Goal: Information Seeking & Learning: Understand process/instructions

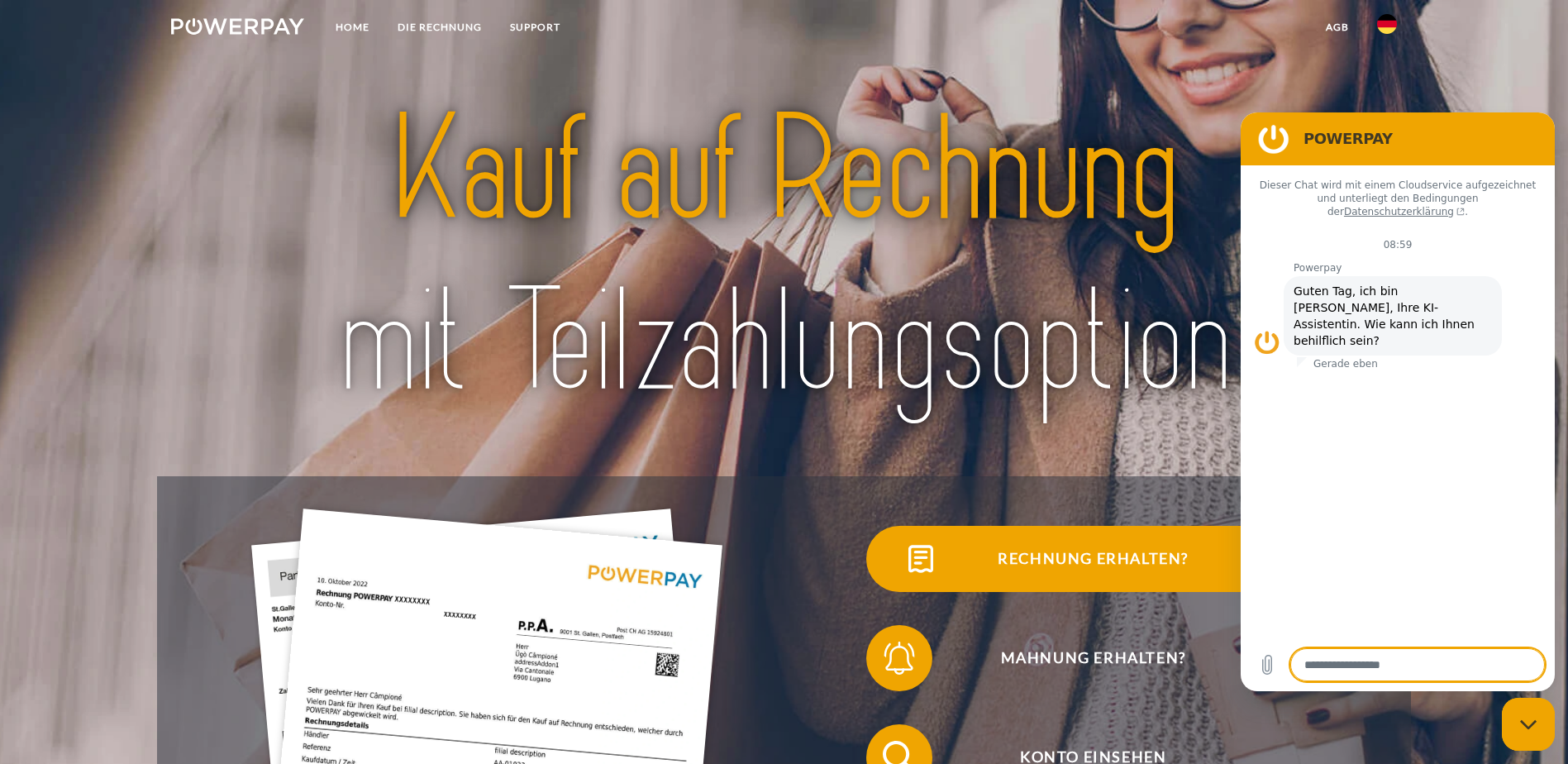
click at [890, 588] on span "Rechnung erhalten?" at bounding box center [1092, 559] width 405 height 67
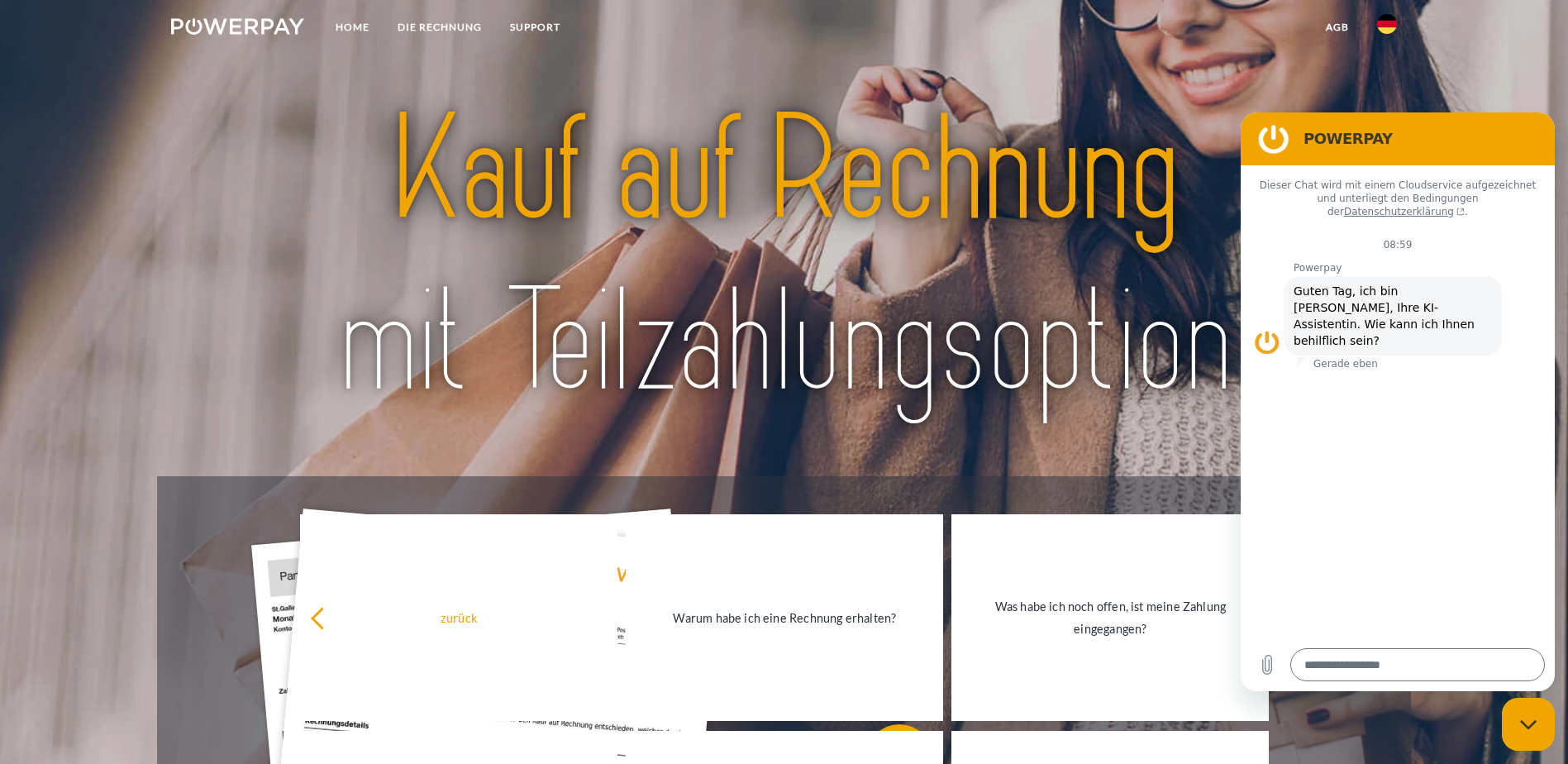
drag, startPoint x: 1541, startPoint y: 742, endPoint x: 1540, endPoint y: 733, distance: 9.1
click at [1541, 739] on div "Messaging-Fenster schließen" at bounding box center [1528, 724] width 50 height 50
type textarea "*"
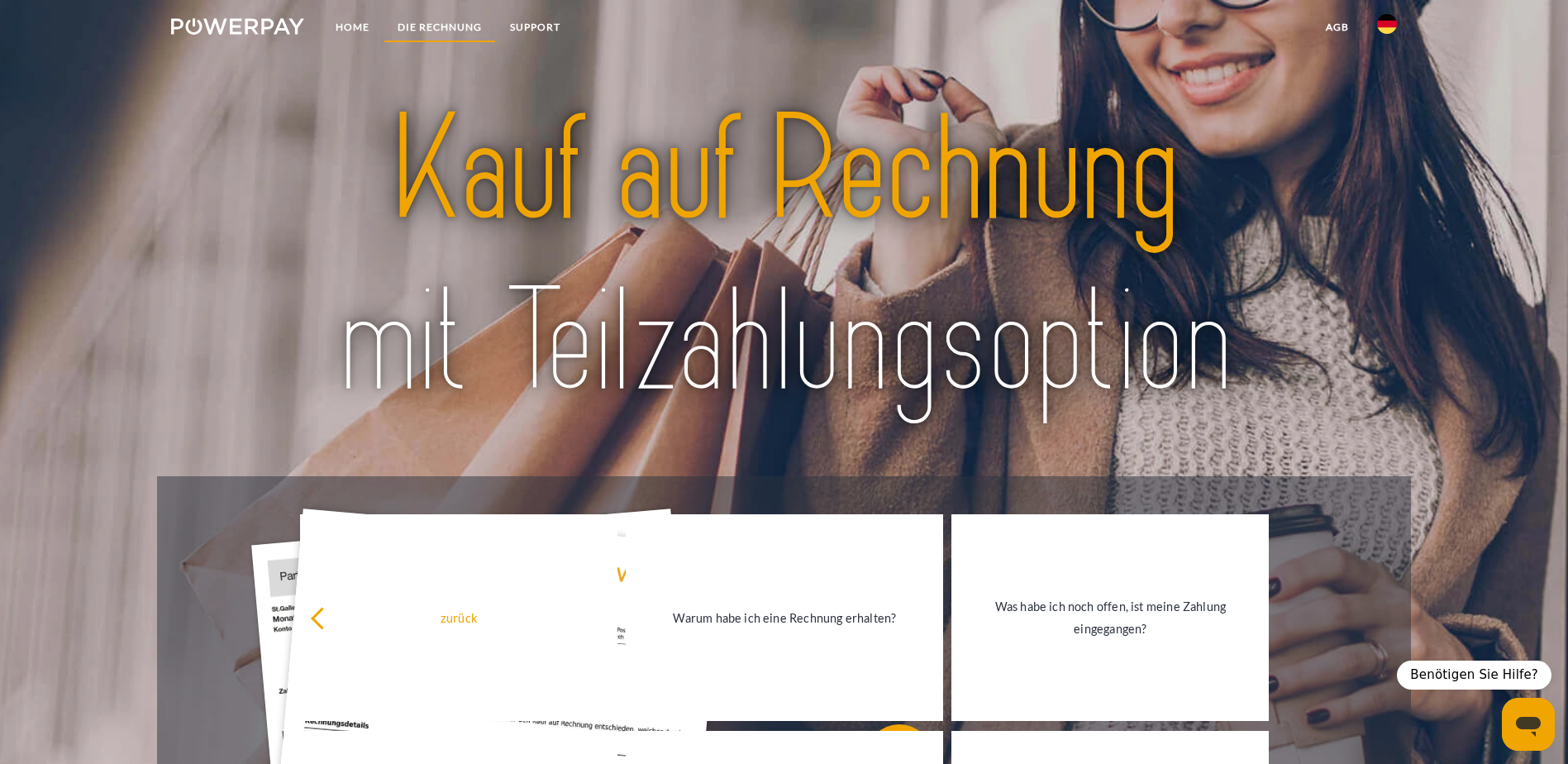
click at [452, 29] on link "DIE RECHNUNG" at bounding box center [440, 27] width 113 height 30
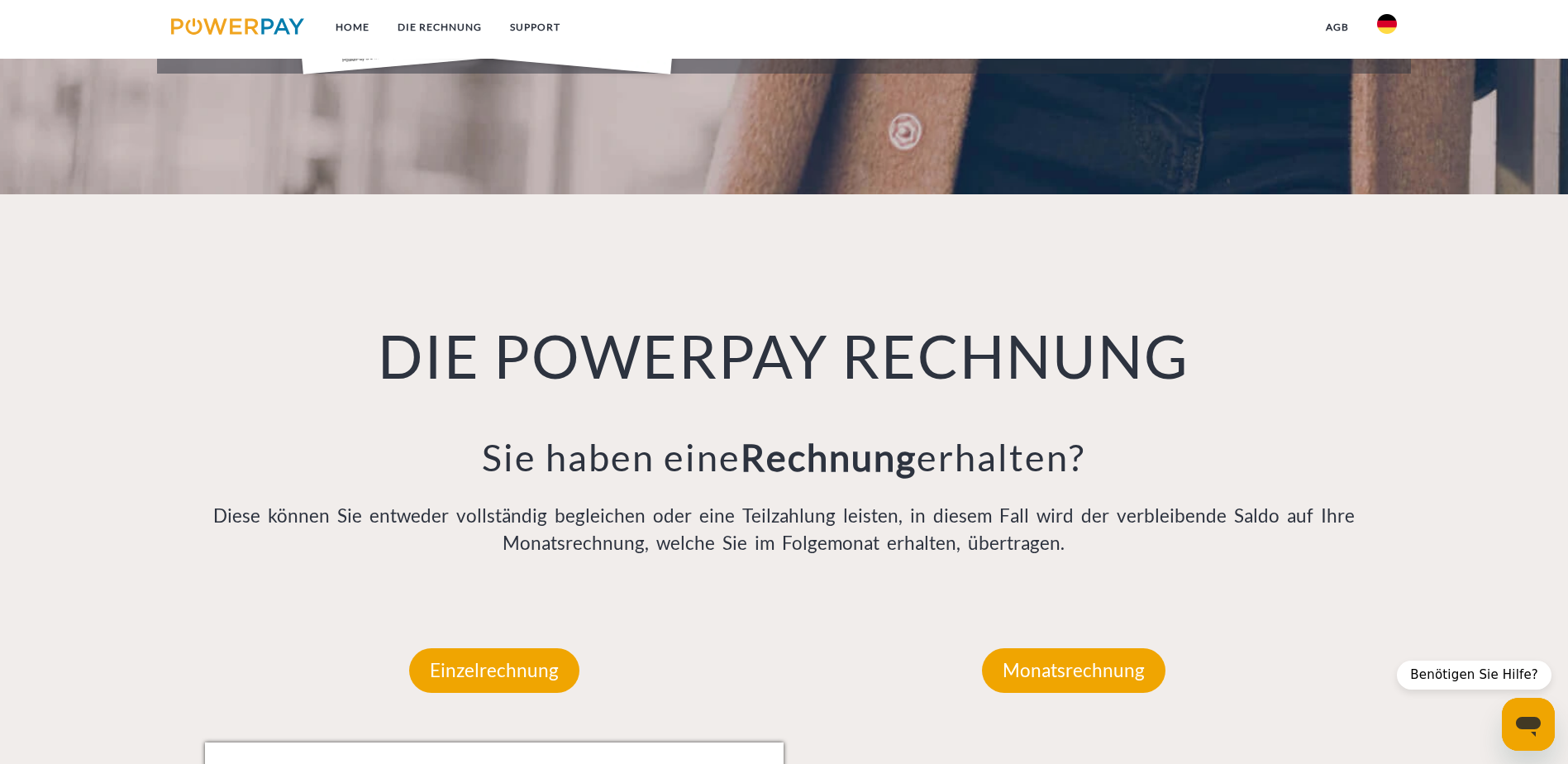
scroll to position [1080, 0]
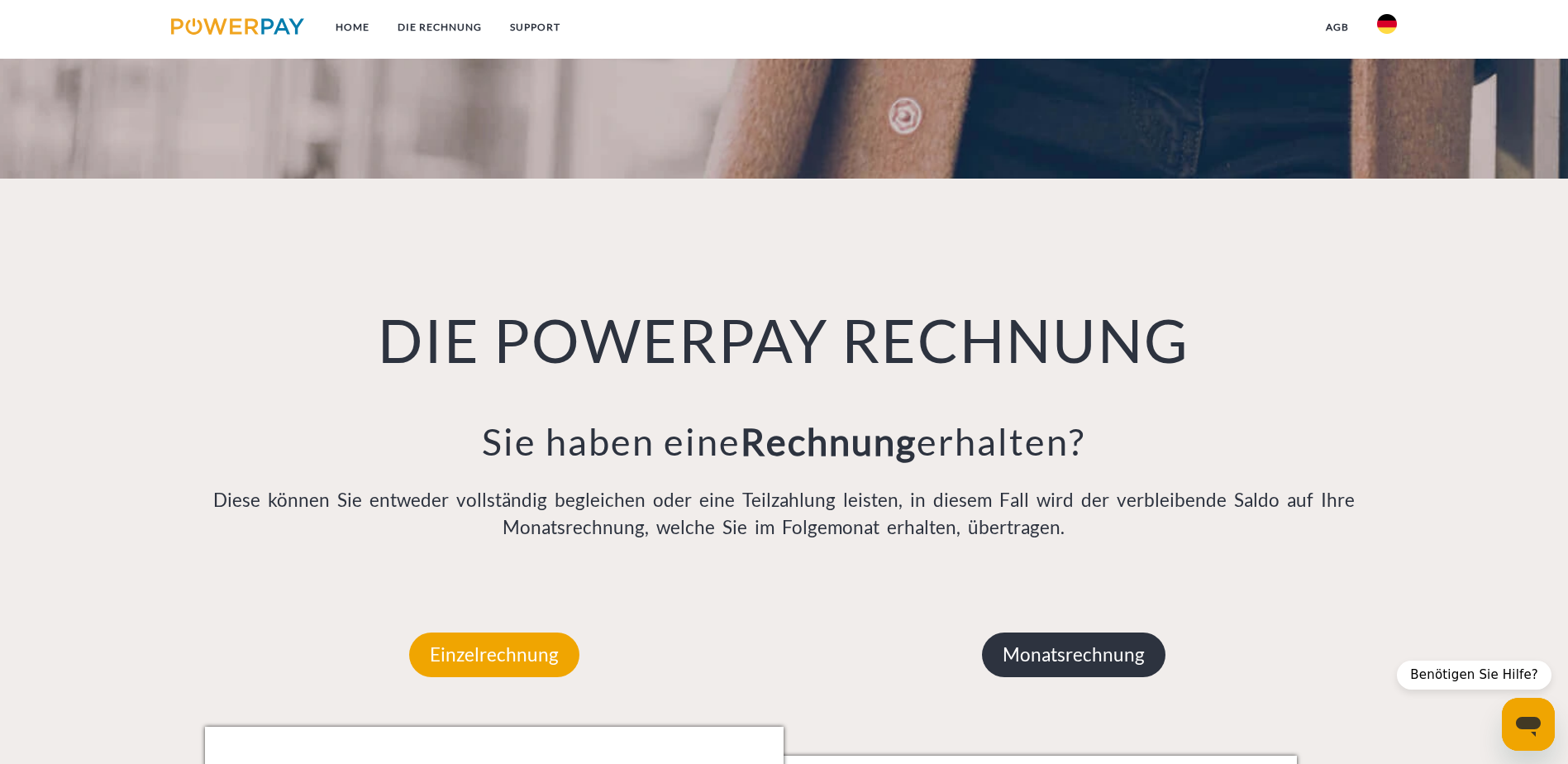
click at [1017, 633] on p "Monatsrechnung" at bounding box center [1074, 655] width 184 height 44
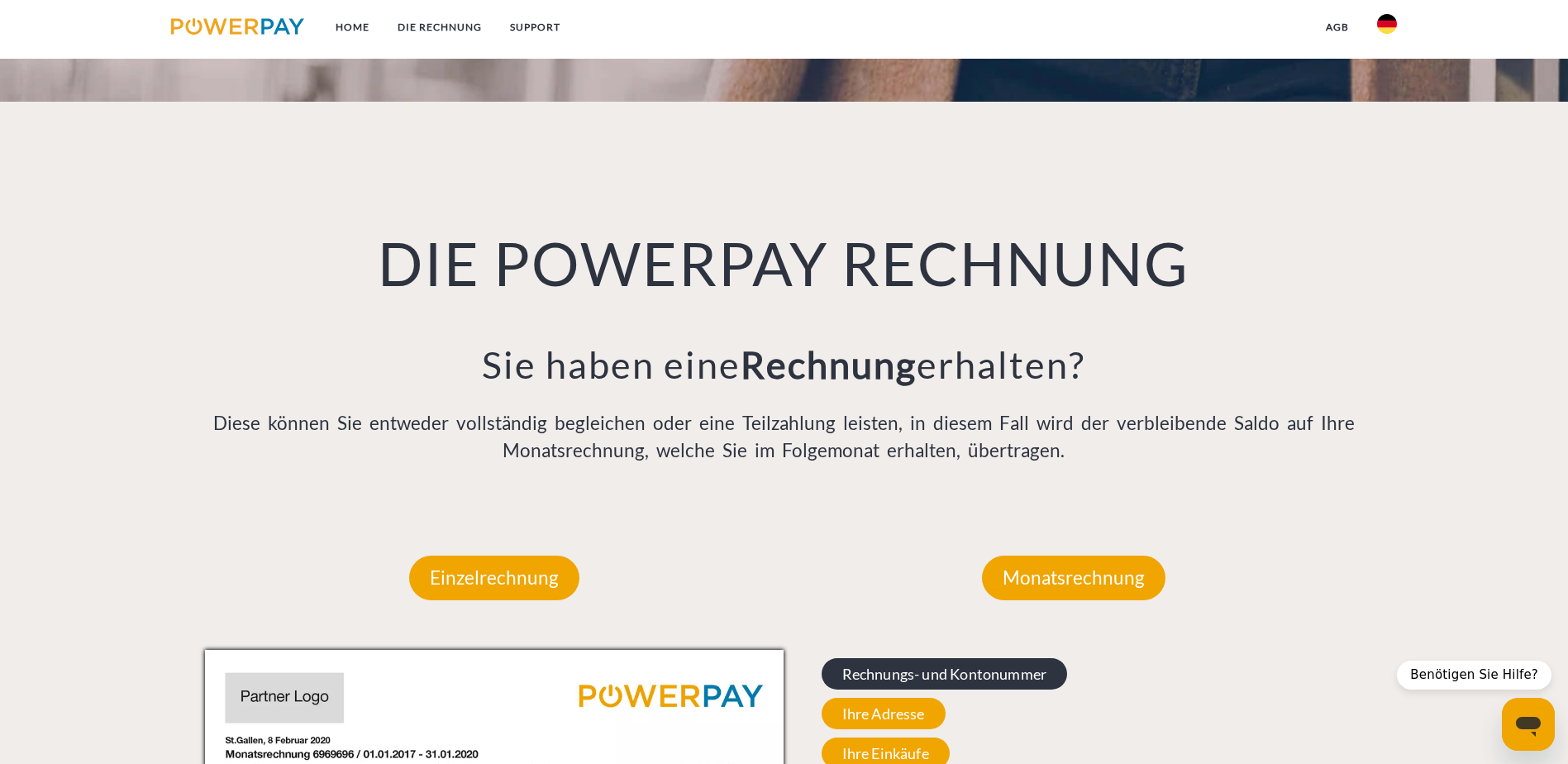
scroll to position [1163, 0]
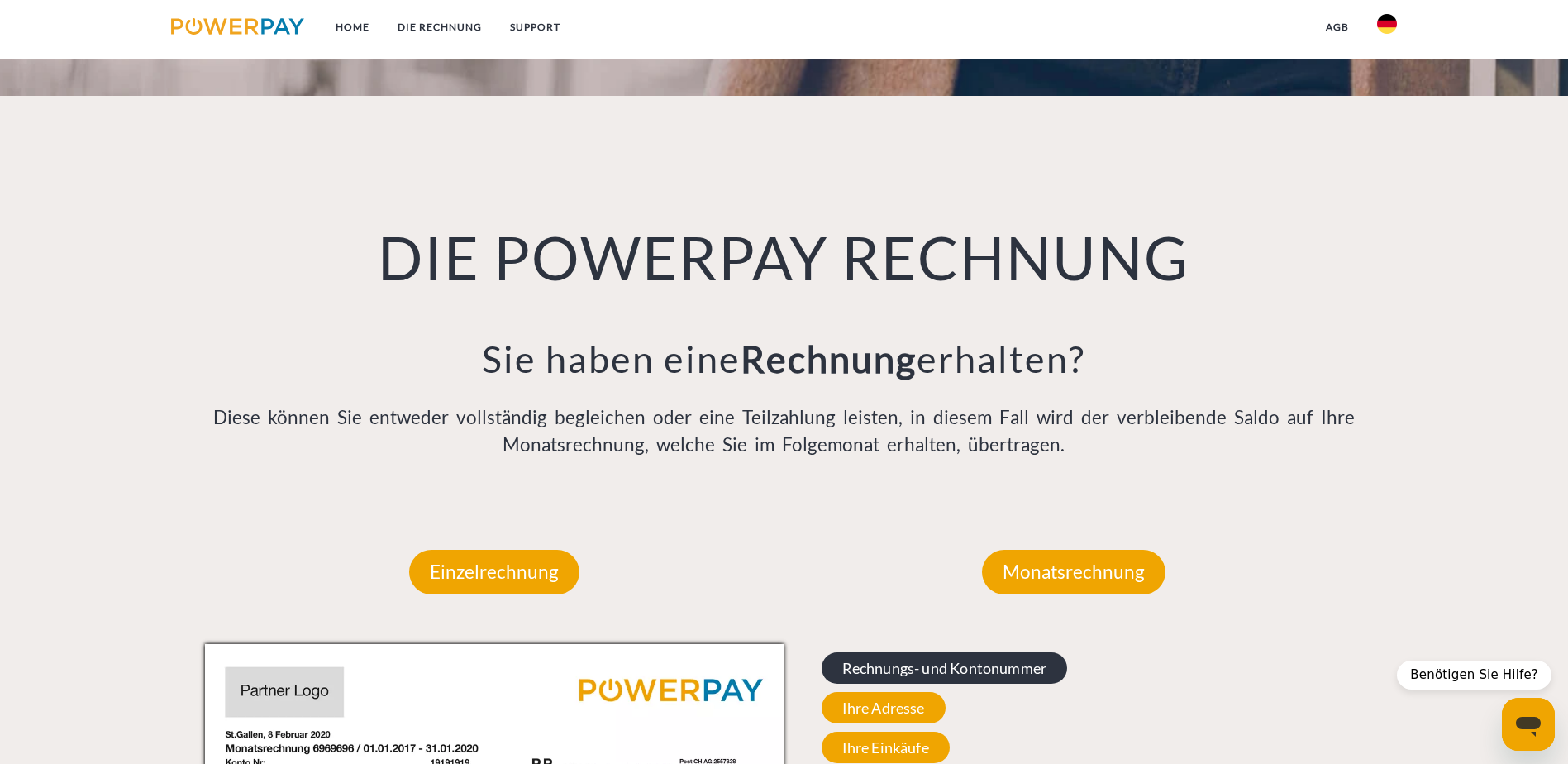
click at [1015, 652] on span "Rechnungs- und Kontonummer" at bounding box center [945, 668] width 247 height 31
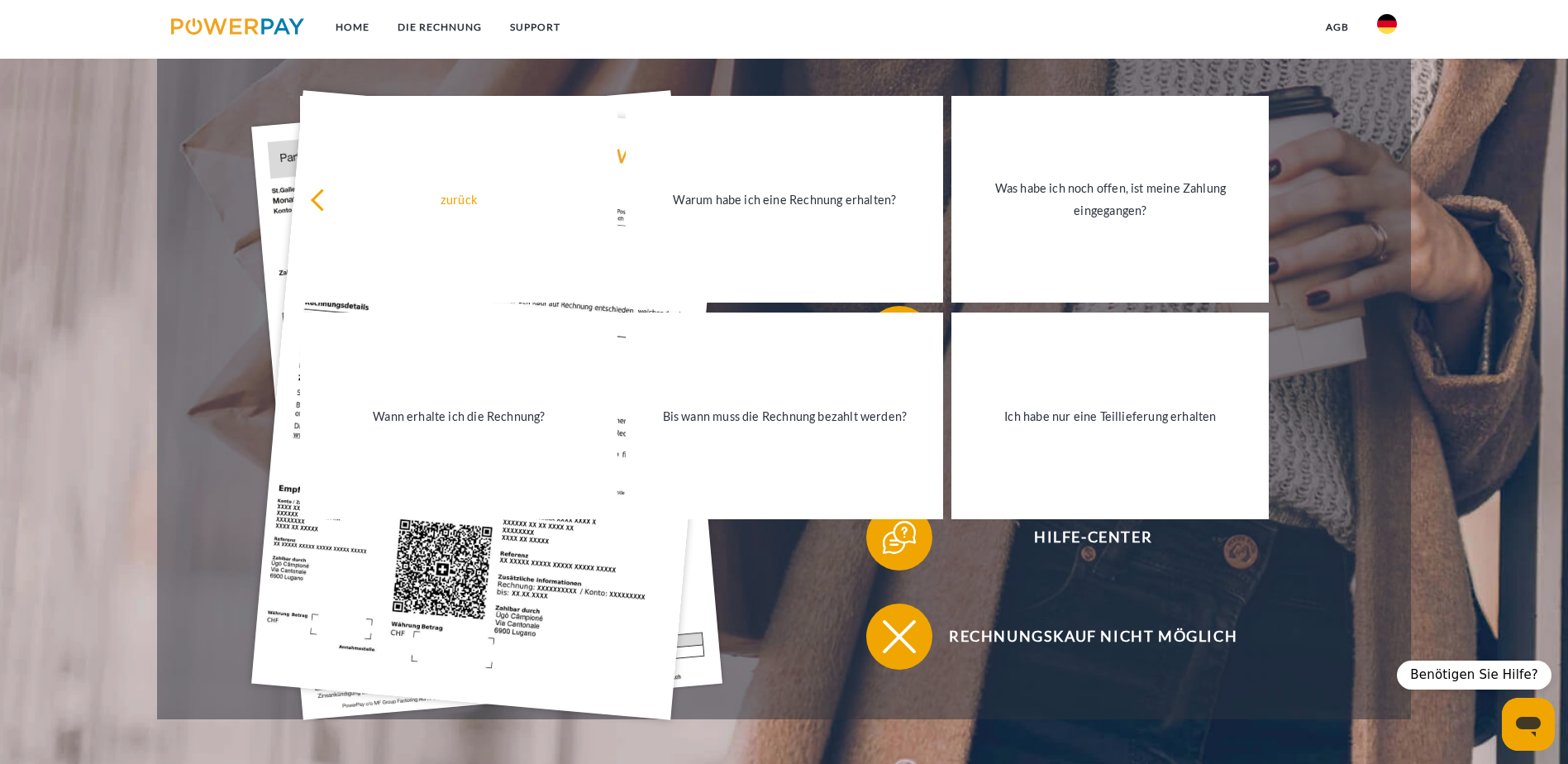
click at [283, 27] on img at bounding box center [237, 27] width 133 height 17
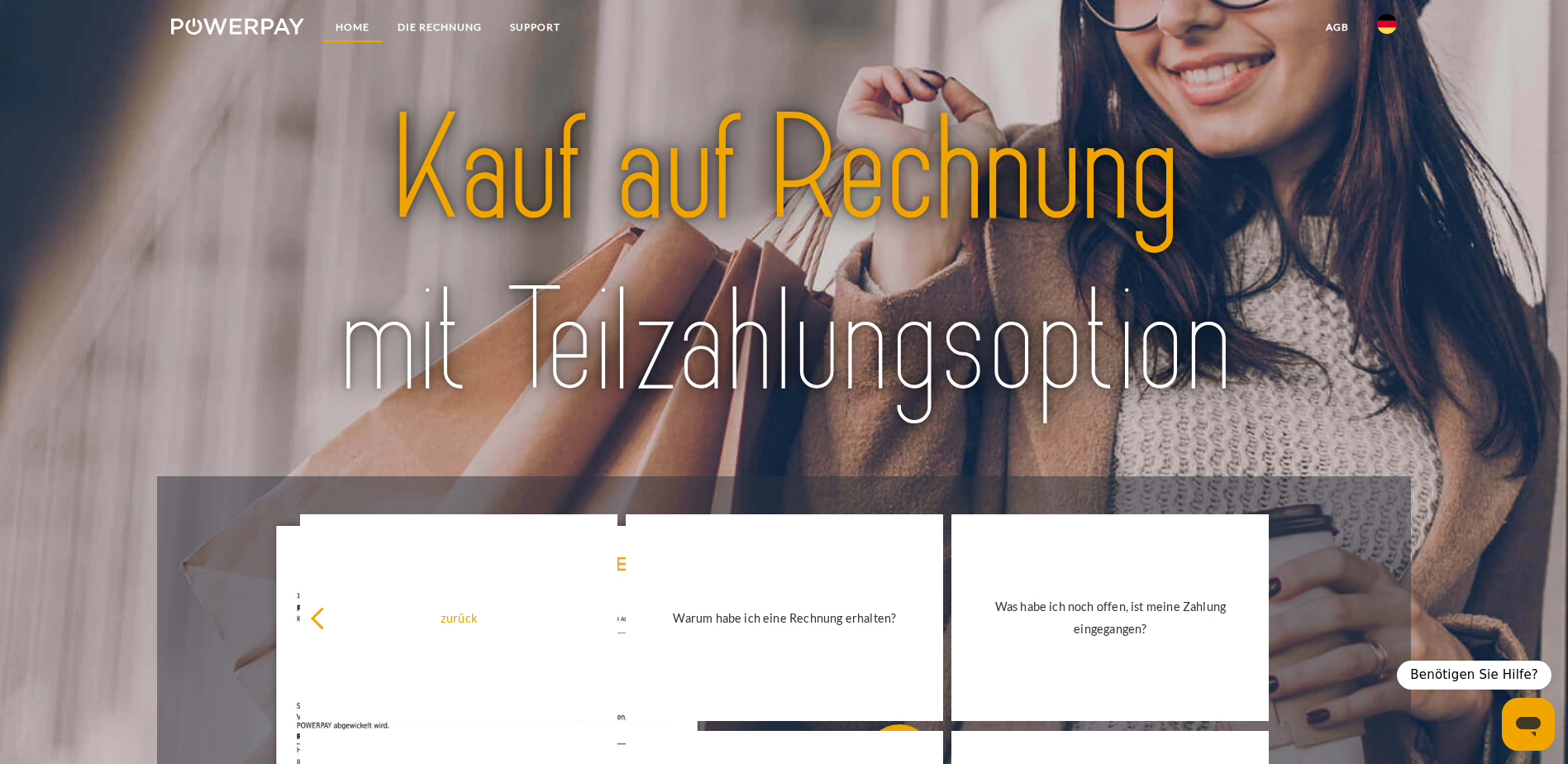
click at [333, 25] on link "Home" at bounding box center [352, 27] width 62 height 30
click at [440, 24] on link "DIE RECHNUNG" at bounding box center [440, 27] width 113 height 30
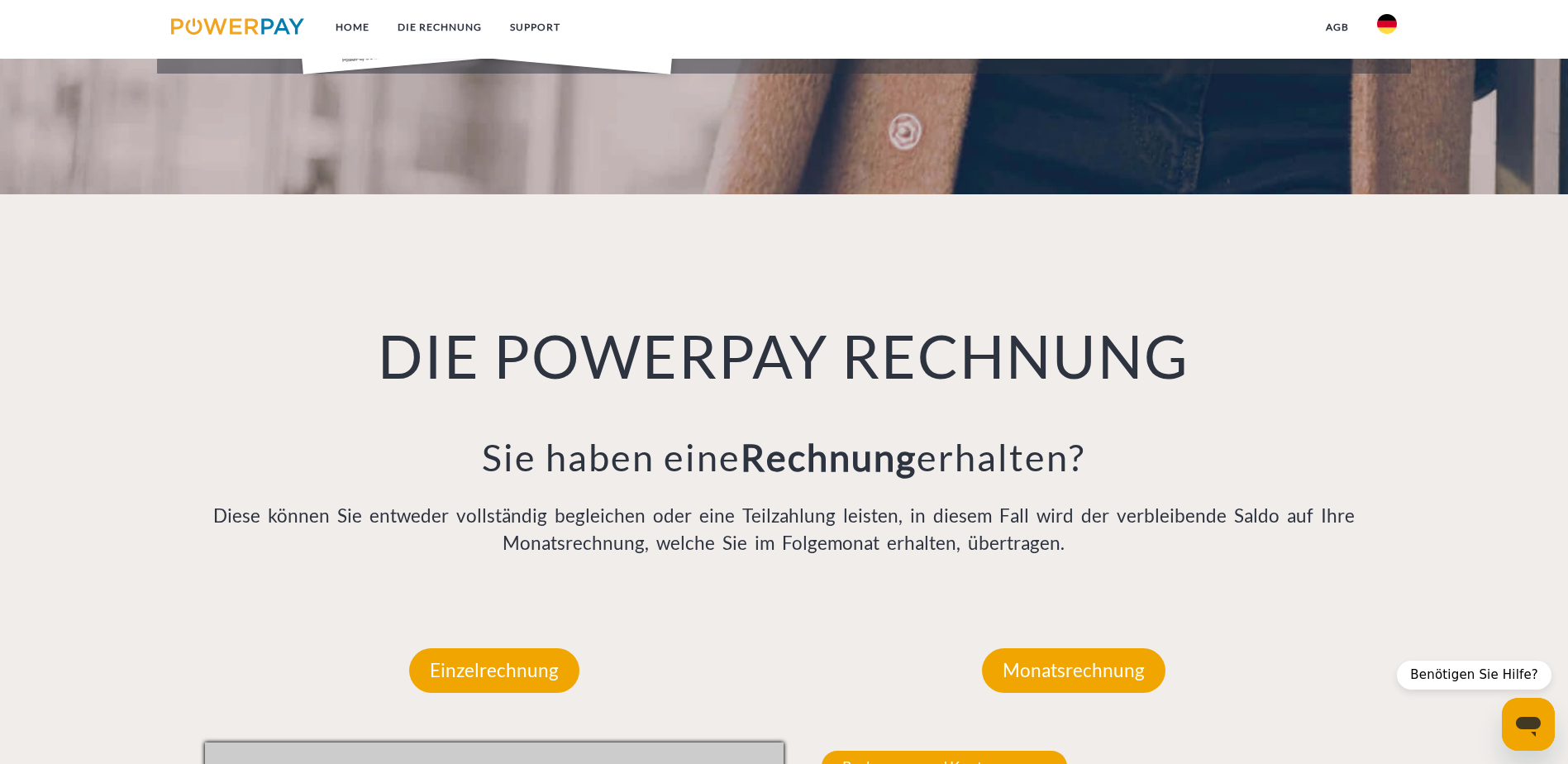
scroll to position [1080, 0]
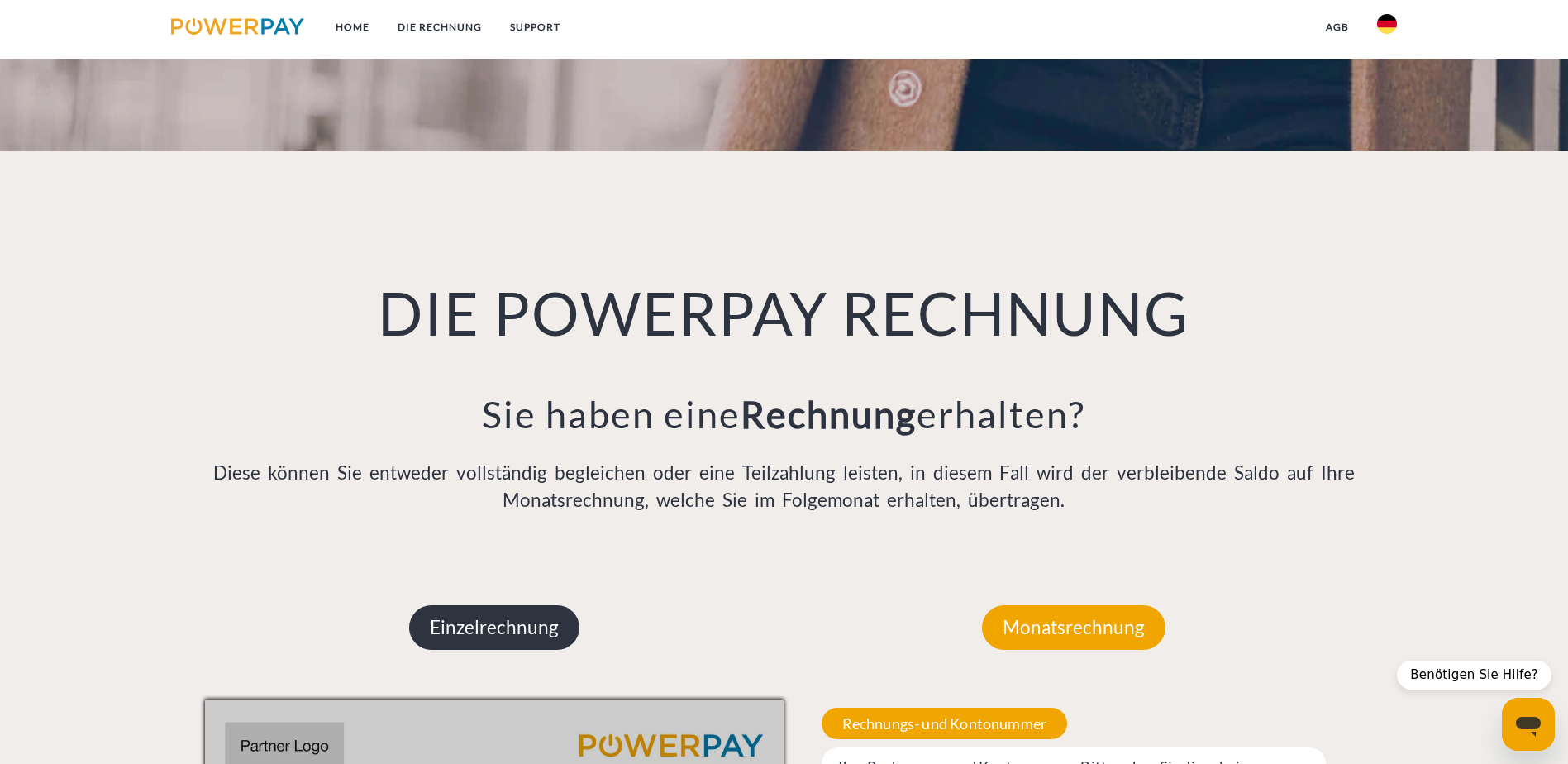
click at [433, 605] on p "Einzelrechnung" at bounding box center [494, 627] width 170 height 44
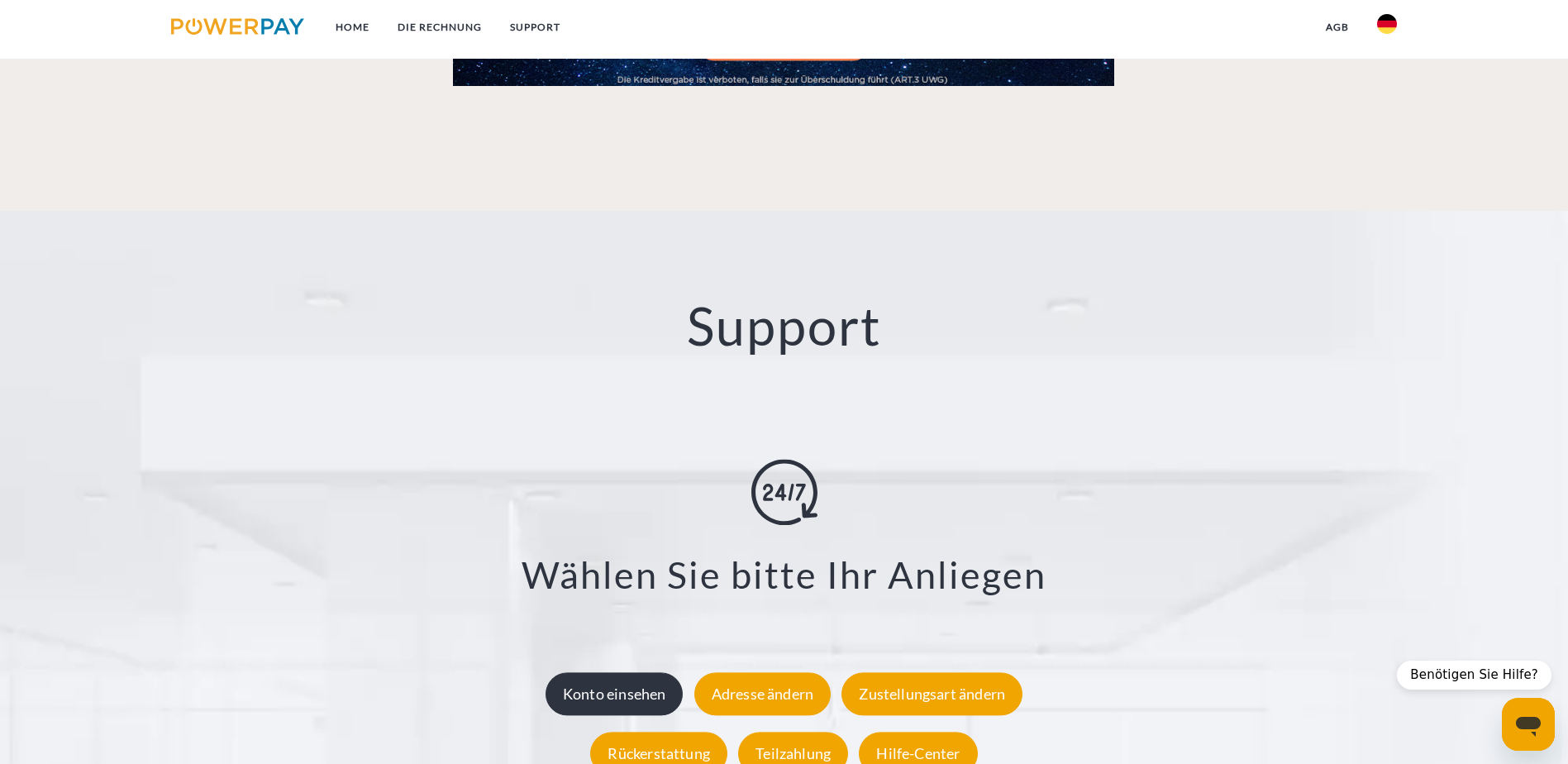
scroll to position [2872, 0]
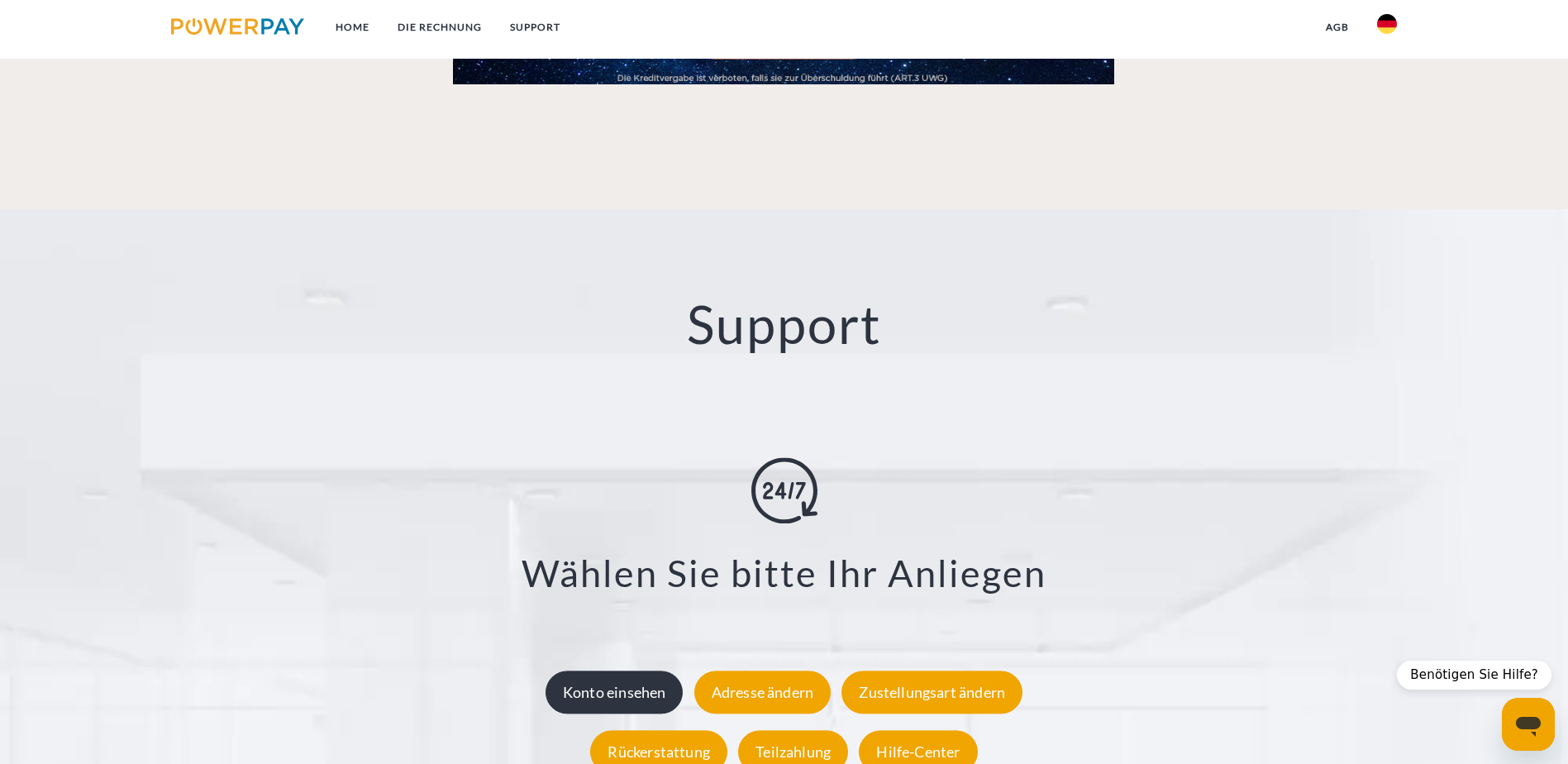
click at [607, 671] on div "Konto einsehen" at bounding box center [615, 692] width 139 height 43
